Goal: Find contact information: Find contact information

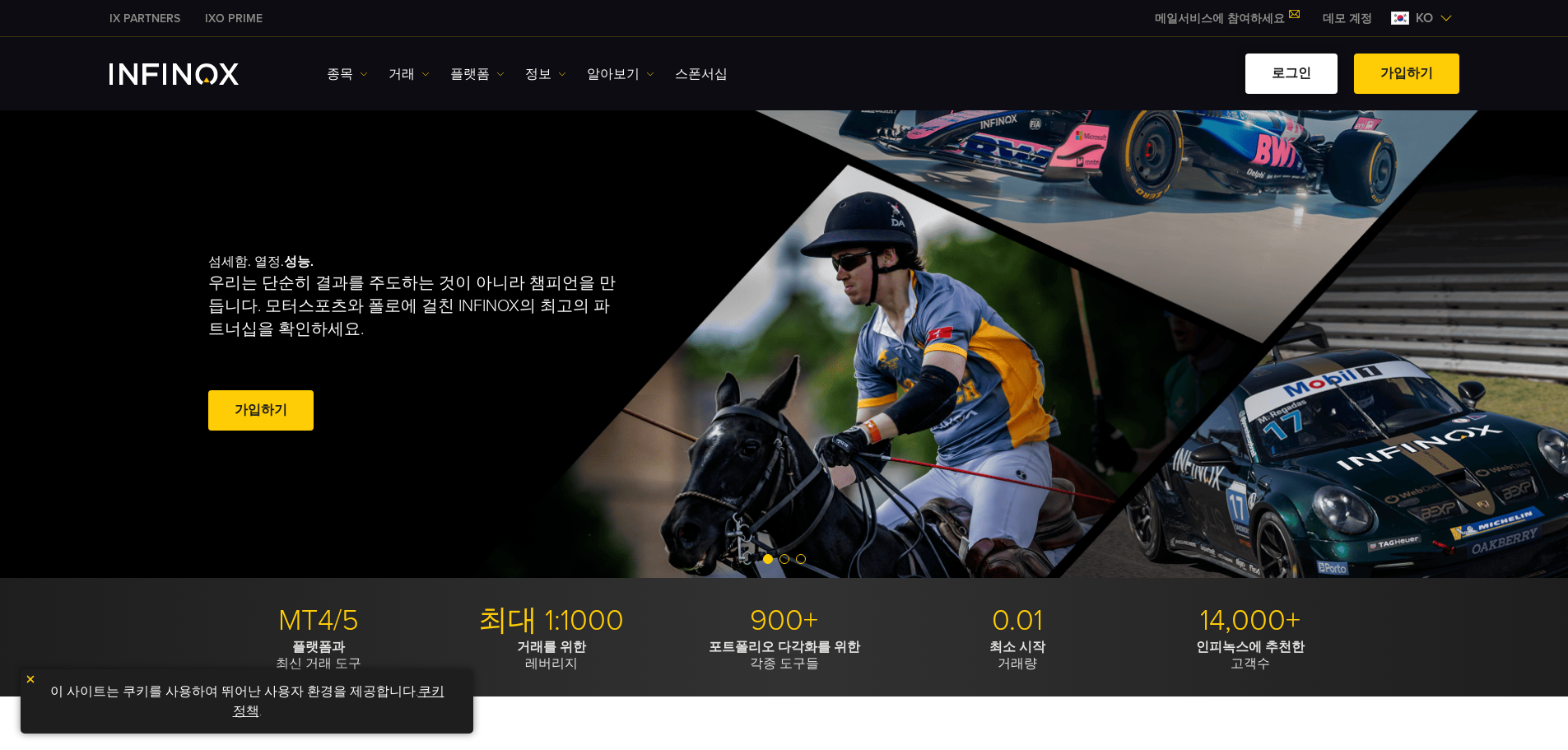
click at [1300, 70] on link "로그인" at bounding box center [1291, 73] width 93 height 40
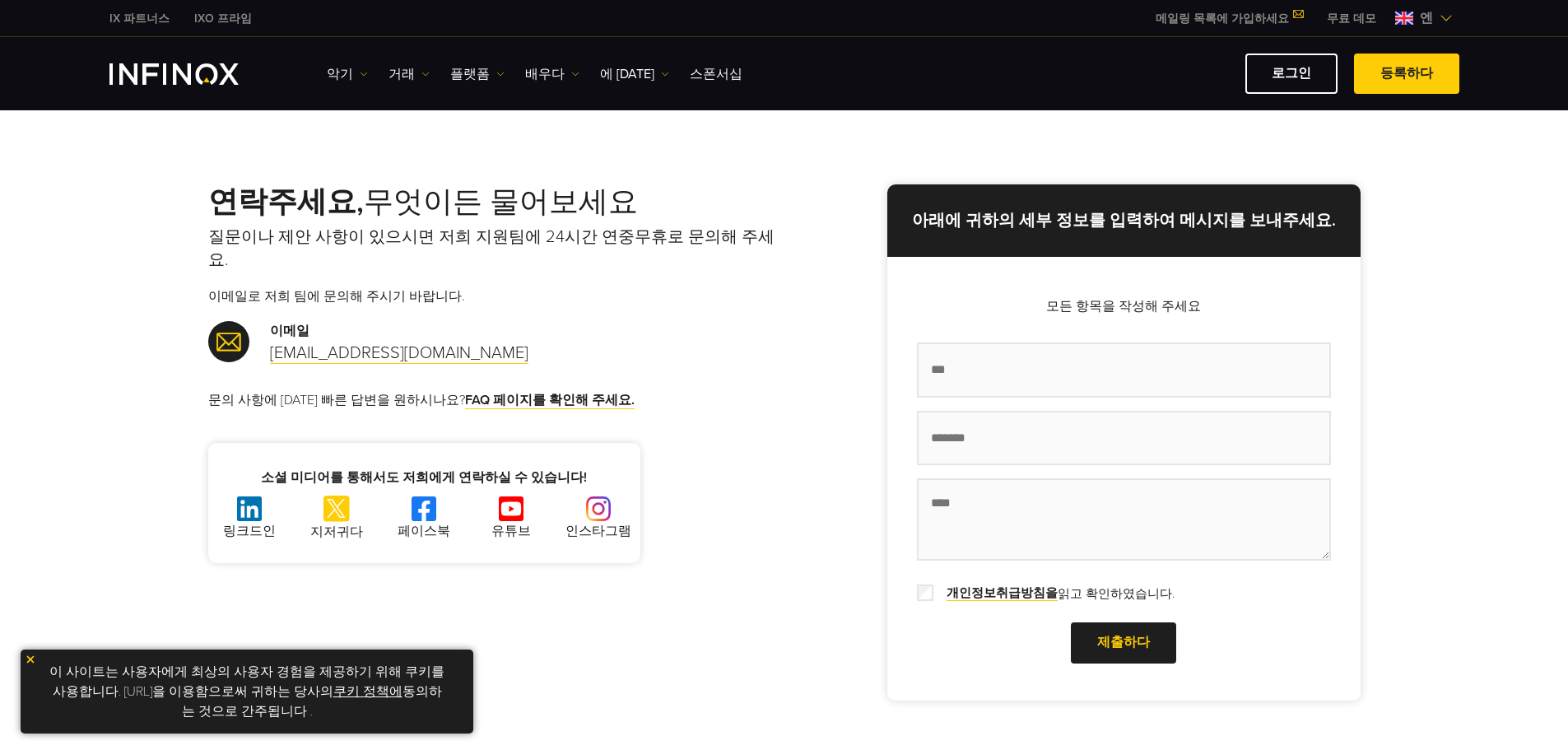
click at [430, 496] on img at bounding box center [424, 509] width 25 height 25
